Goal: Navigation & Orientation: Find specific page/section

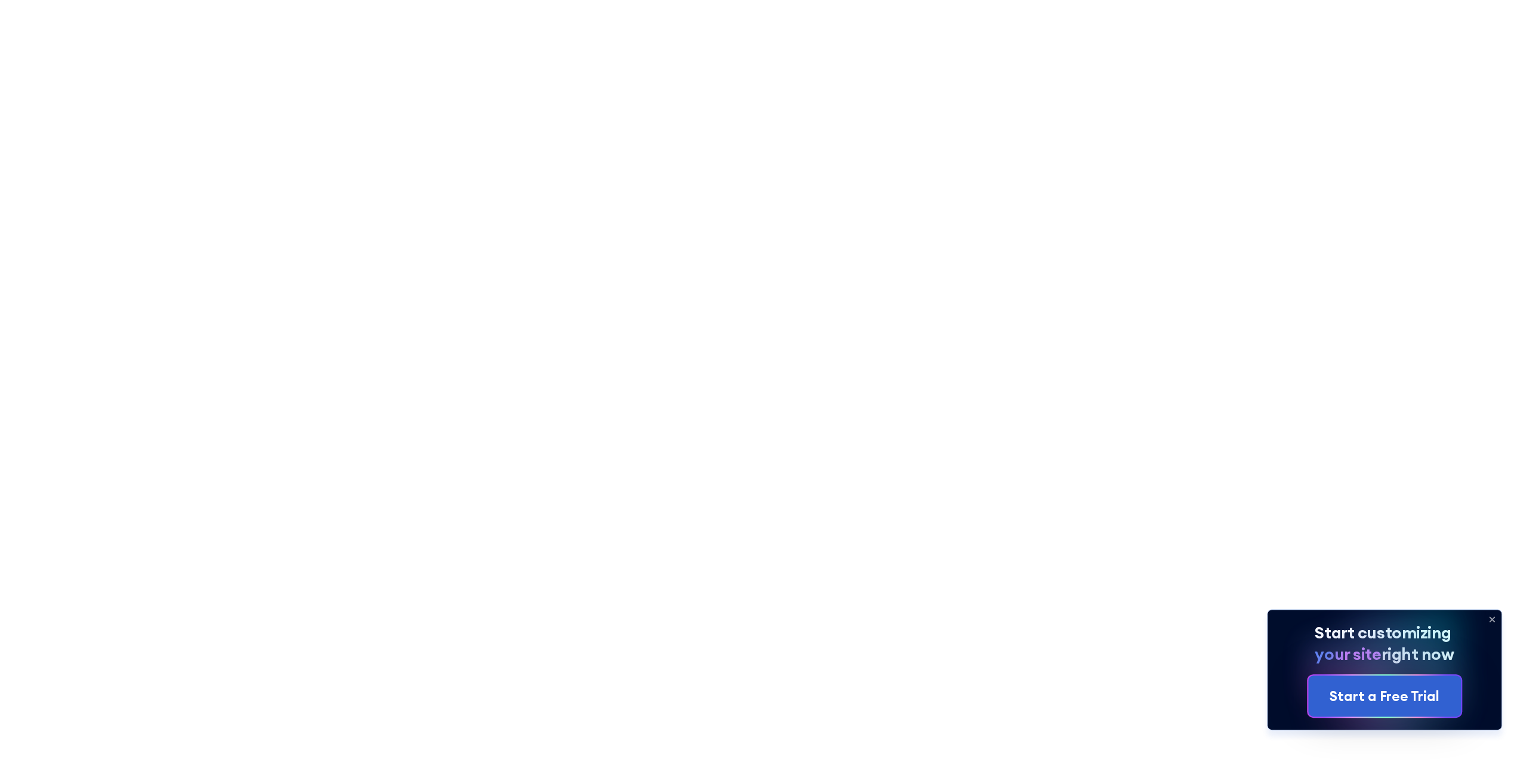
click at [1491, 620] on icon at bounding box center [1492, 620] width 5 height 5
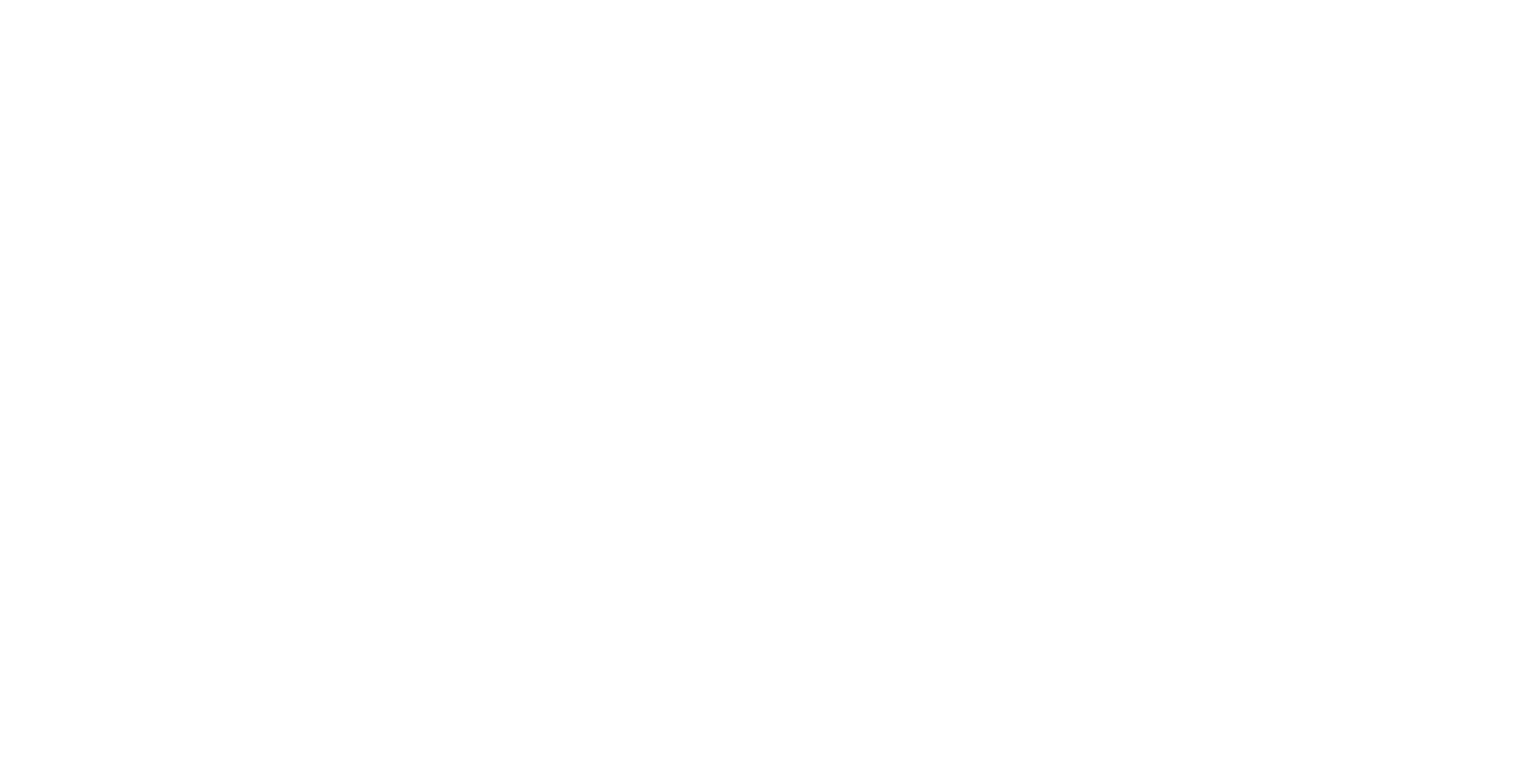
click at [1223, 337] on img at bounding box center [719, 498] width 1590 height 997
